Goal: Transaction & Acquisition: Subscribe to service/newsletter

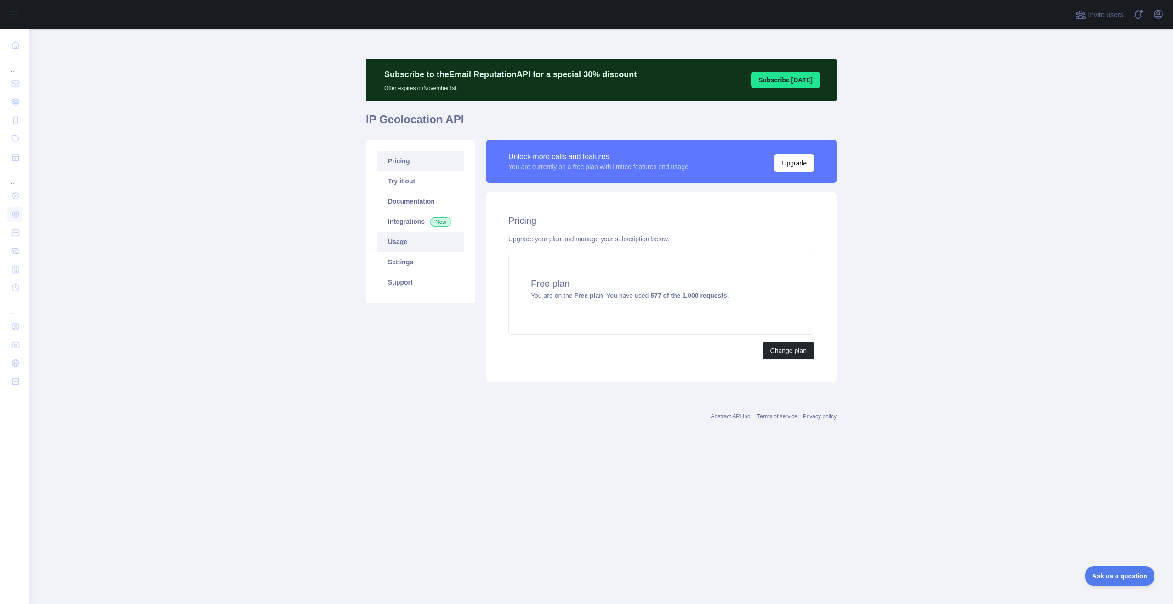
click at [413, 241] on link "Usage" at bounding box center [420, 242] width 87 height 20
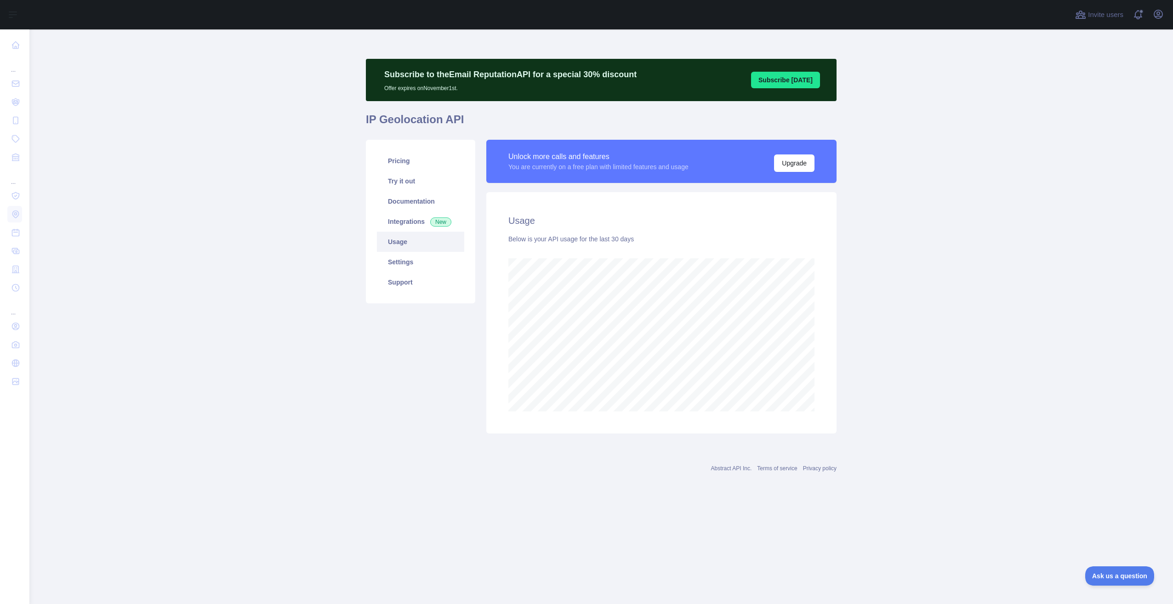
scroll to position [575, 1144]
click at [420, 224] on link "Integrations New" at bounding box center [420, 221] width 87 height 20
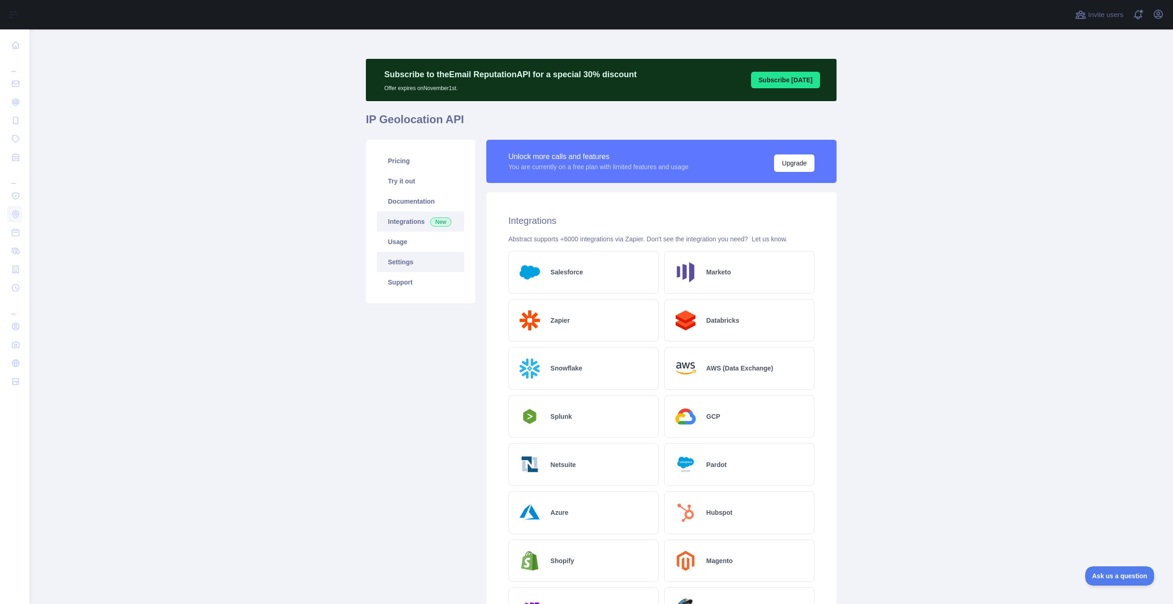
click at [416, 264] on link "Settings" at bounding box center [420, 262] width 87 height 20
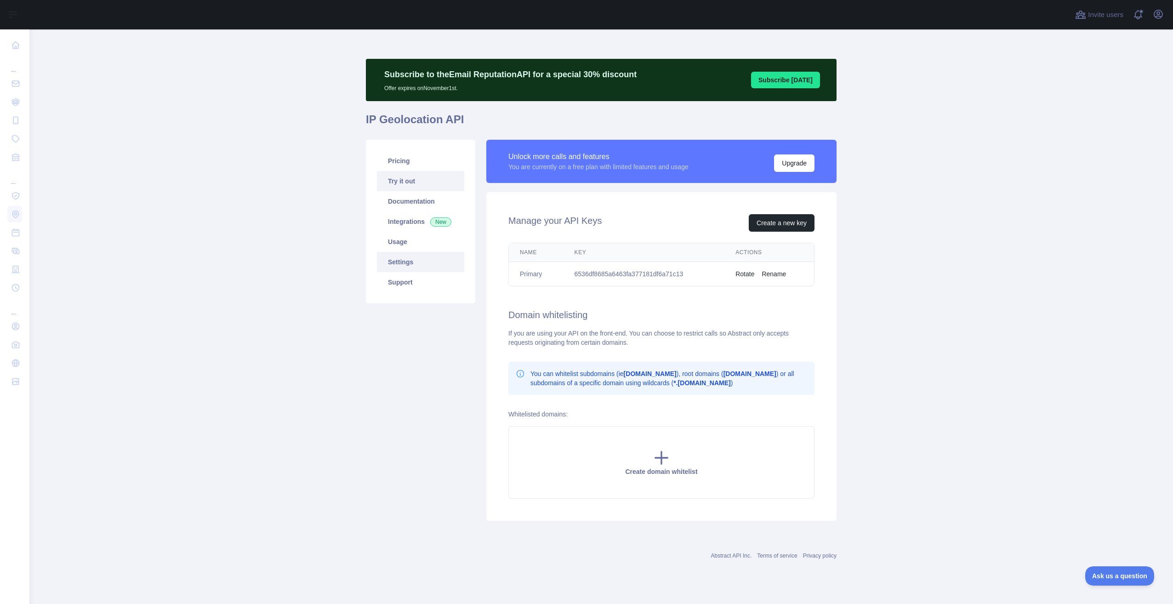
click at [406, 177] on link "Try it out" at bounding box center [420, 181] width 87 height 20
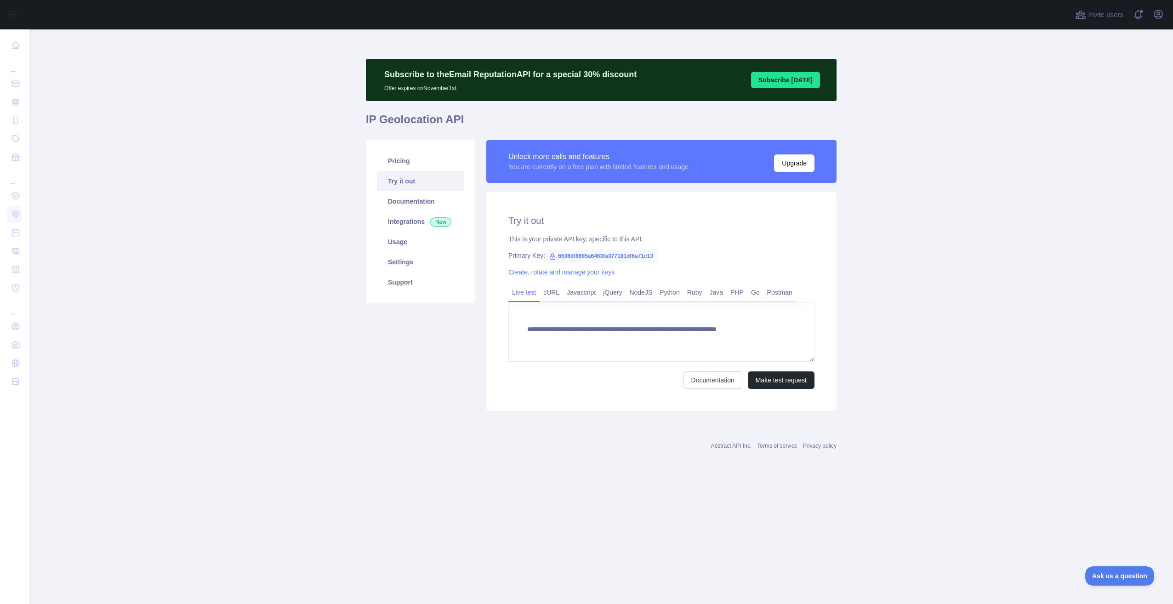
type textarea "**********"
click at [654, 292] on link "NodeJS" at bounding box center [641, 292] width 30 height 15
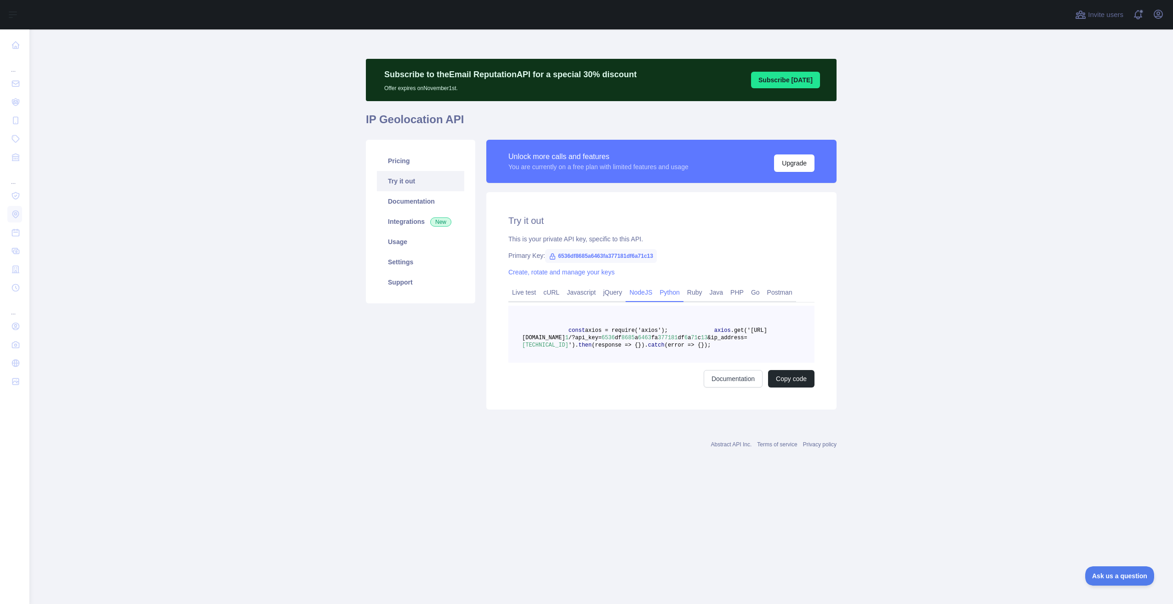
click at [674, 293] on link "Python" at bounding box center [670, 292] width 28 height 15
click at [697, 292] on link "Ruby" at bounding box center [695, 292] width 23 height 15
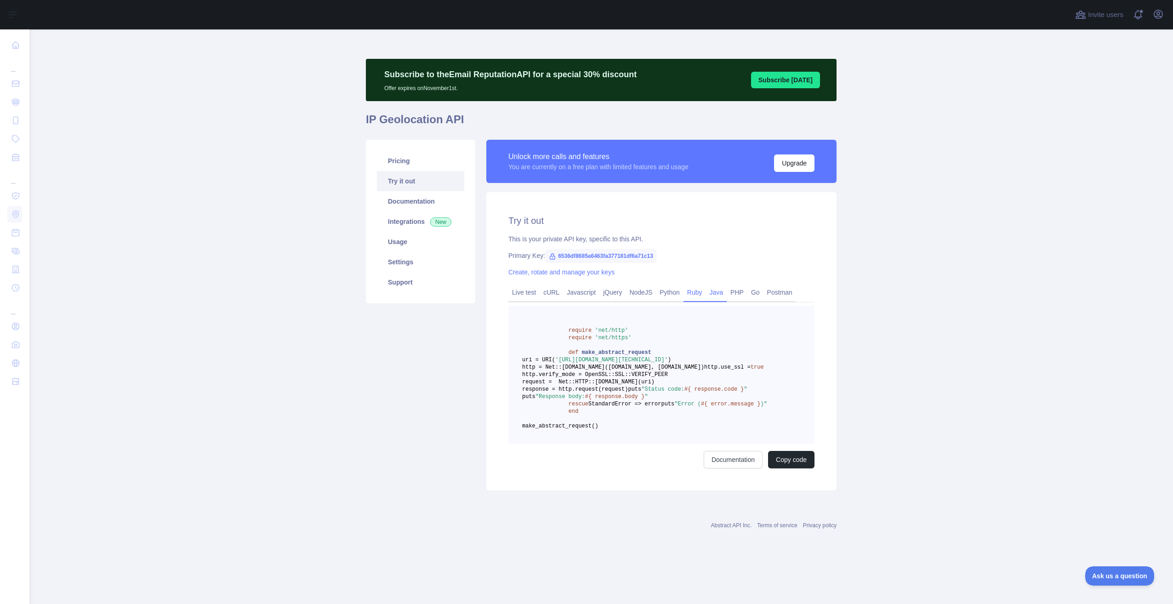
click at [714, 293] on link "Java" at bounding box center [716, 292] width 21 height 15
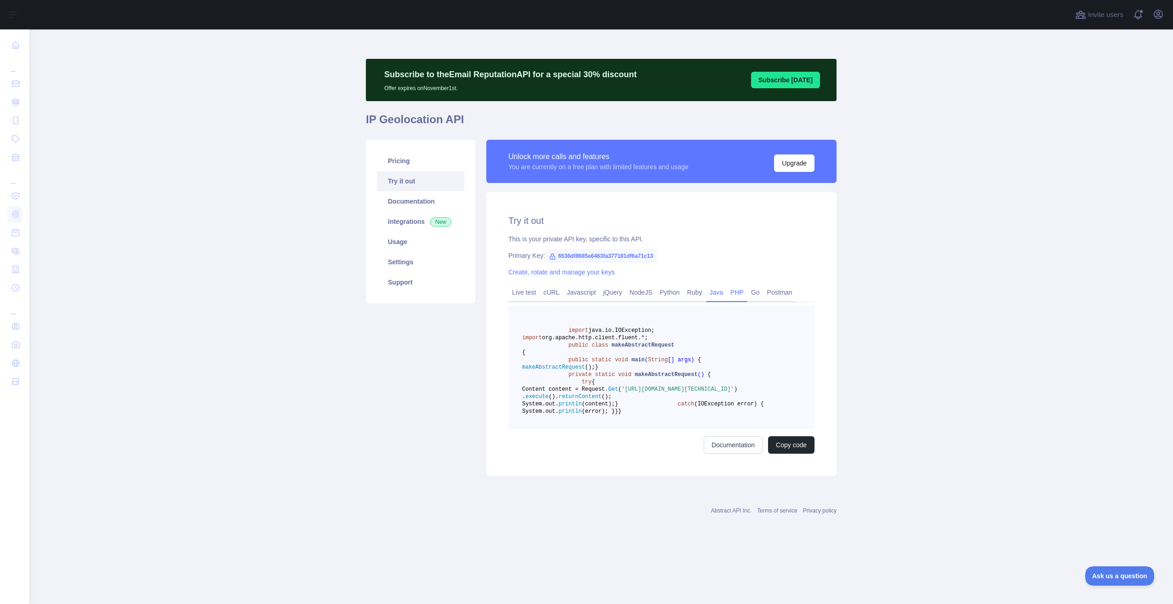
click at [733, 293] on link "PHP" at bounding box center [737, 292] width 21 height 15
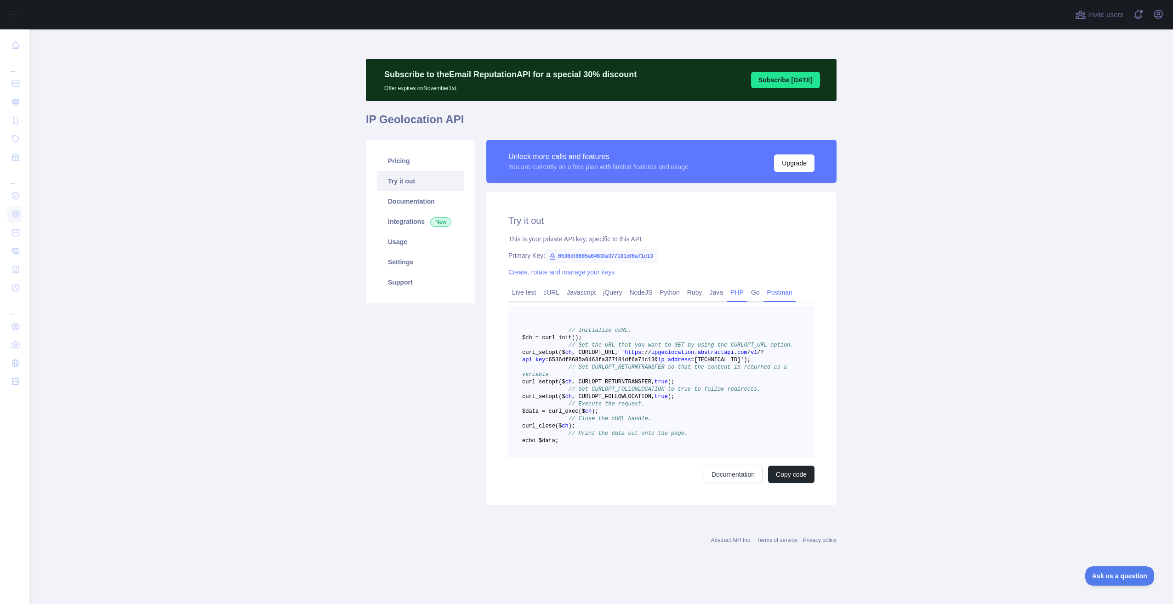
click at [764, 295] on link "Postman" at bounding box center [780, 292] width 33 height 15
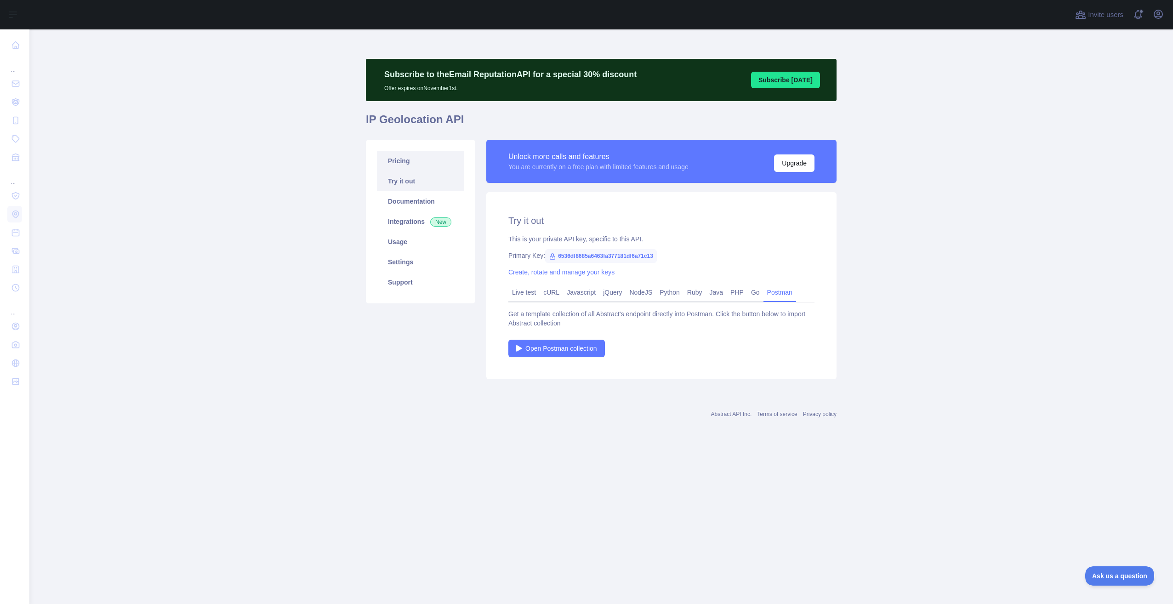
click at [427, 160] on link "Pricing" at bounding box center [420, 161] width 87 height 20
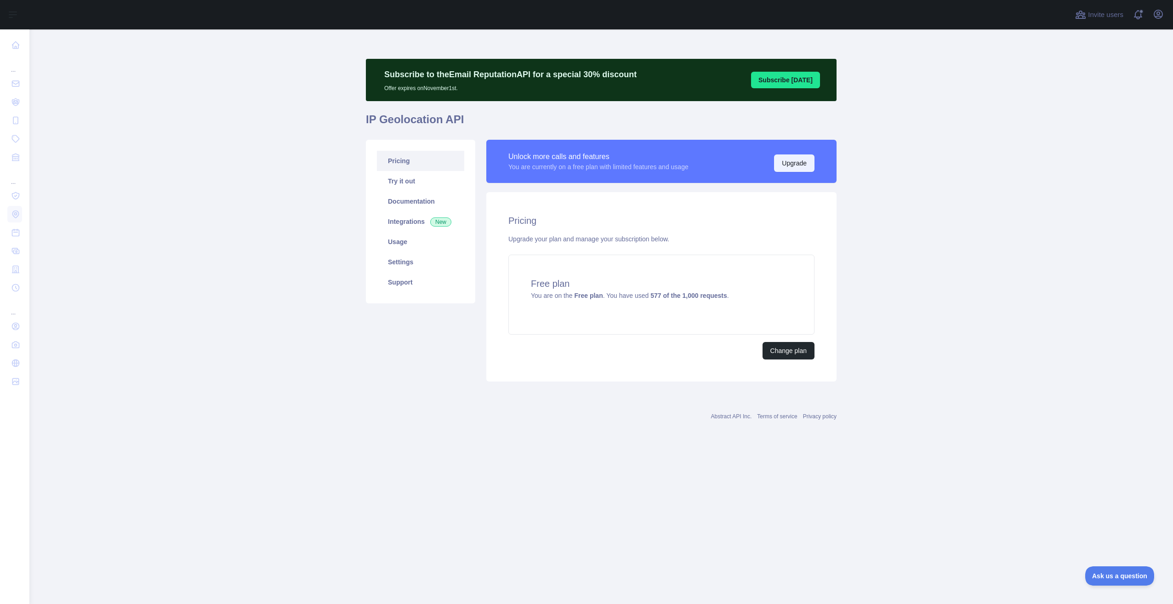
click at [790, 159] on button "Upgrade" at bounding box center [794, 162] width 40 height 17
